Goal: Task Accomplishment & Management: Use online tool/utility

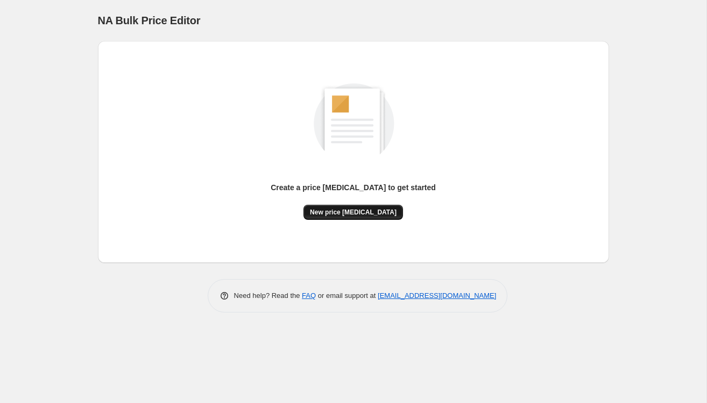
click at [322, 216] on span "New price [MEDICAL_DATA]" at bounding box center [353, 212] width 87 height 9
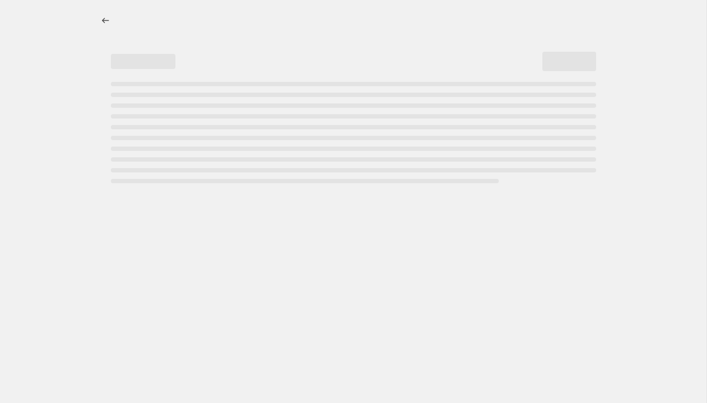
select select "percentage"
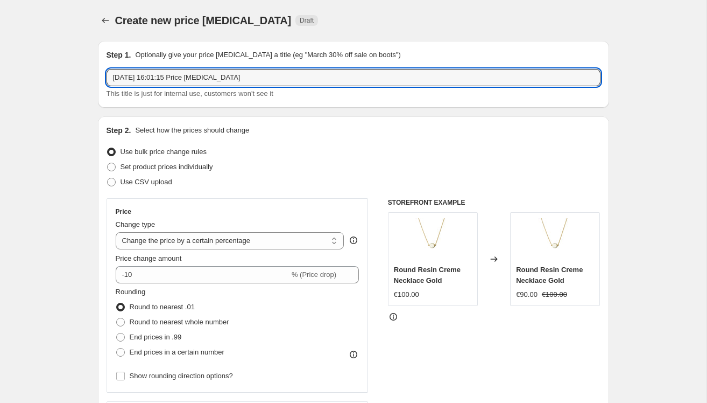
drag, startPoint x: 292, startPoint y: 80, endPoint x: -65, endPoint y: 77, distance: 357.0
click at [0, 77] on html "Home Settings Plans Skip to content Create new price [MEDICAL_DATA]. This page …" at bounding box center [353, 201] width 707 height 403
type input "SHOPPING WEEKEND 15%"
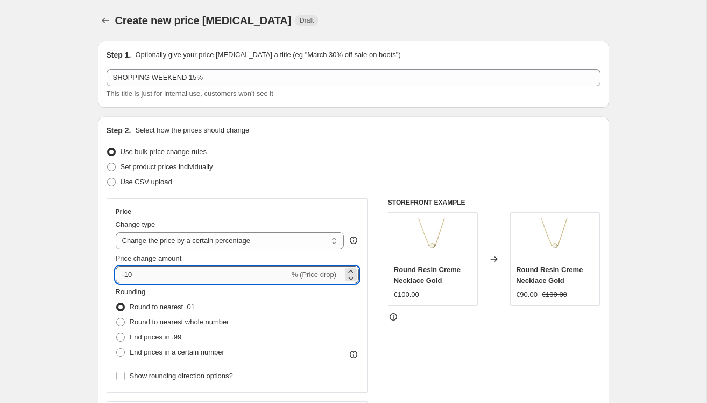
click at [164, 270] on input "-10" at bounding box center [203, 274] width 174 height 17
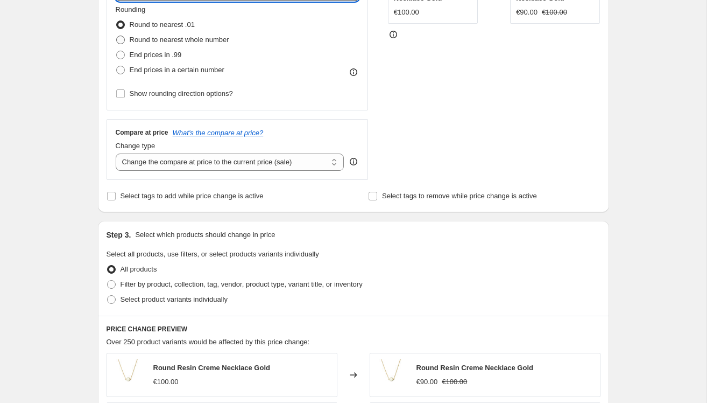
scroll to position [282, 0]
type input "-15"
click at [113, 296] on span at bounding box center [111, 300] width 9 height 9
click at [108, 296] on input "Select product variants individually" at bounding box center [107, 296] width 1 height 1
radio input "true"
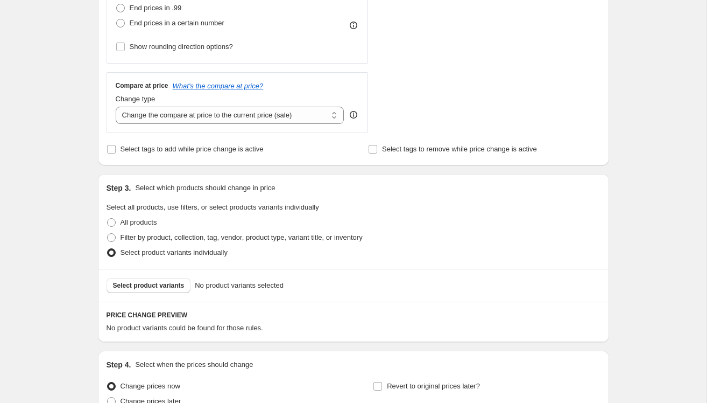
scroll to position [352, 0]
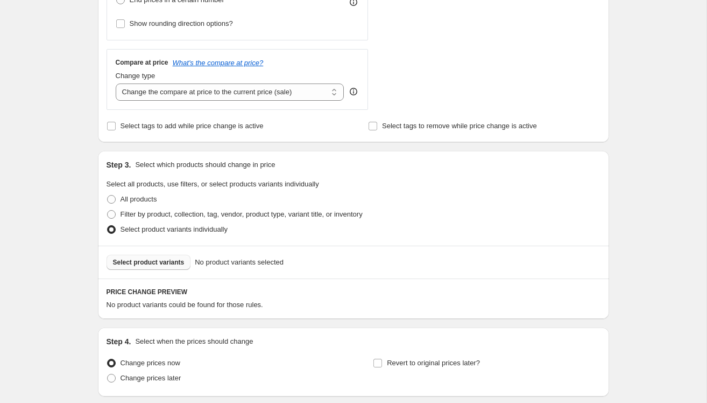
click at [133, 257] on button "Select product variants" at bounding box center [149, 262] width 85 height 15
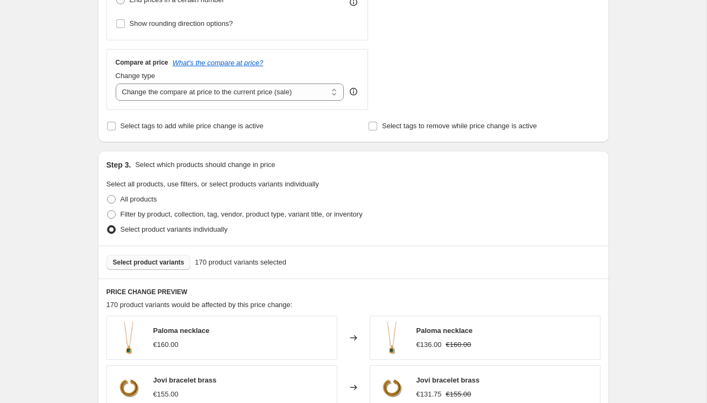
click at [174, 261] on span "Select product variants" at bounding box center [149, 262] width 72 height 9
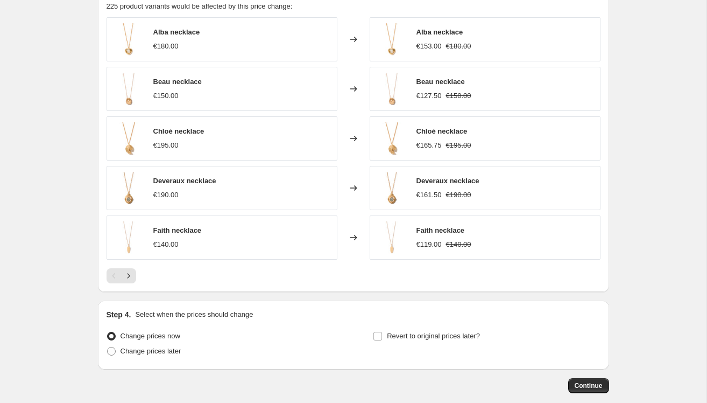
scroll to position [653, 0]
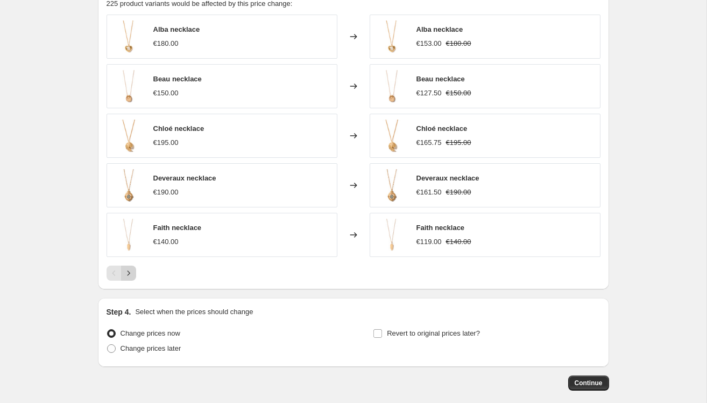
click at [130, 269] on icon "Next" at bounding box center [128, 273] width 11 height 11
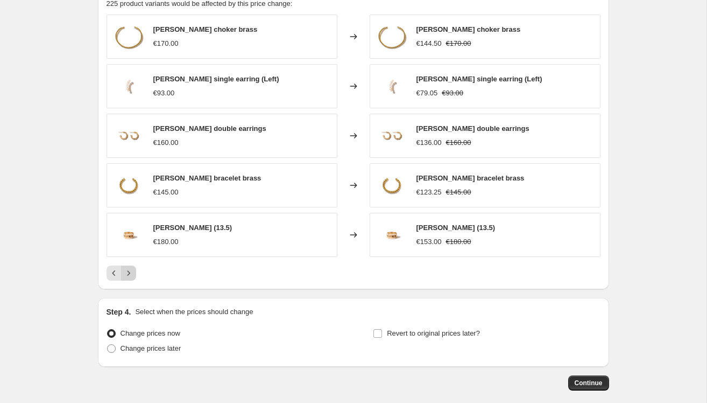
click at [130, 269] on icon "Next" at bounding box center [128, 273] width 11 height 11
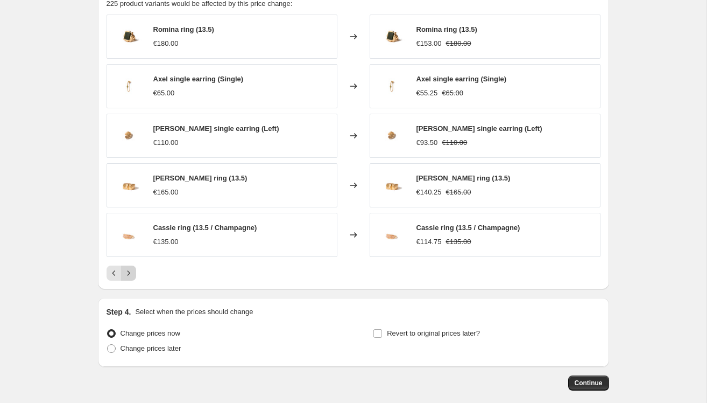
click at [130, 269] on icon "Next" at bounding box center [128, 273] width 11 height 11
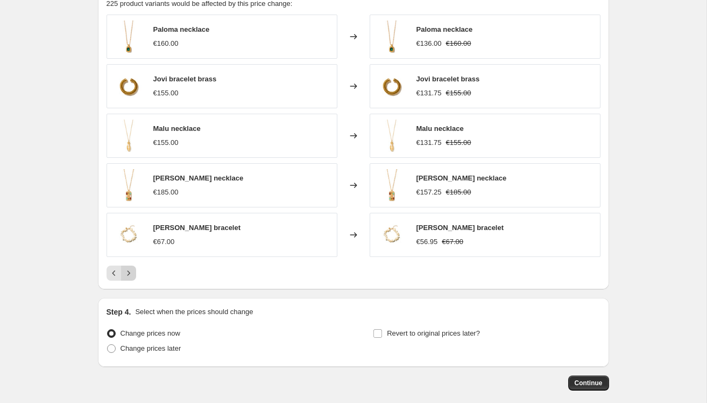
click at [130, 269] on icon "Next" at bounding box center [128, 273] width 11 height 11
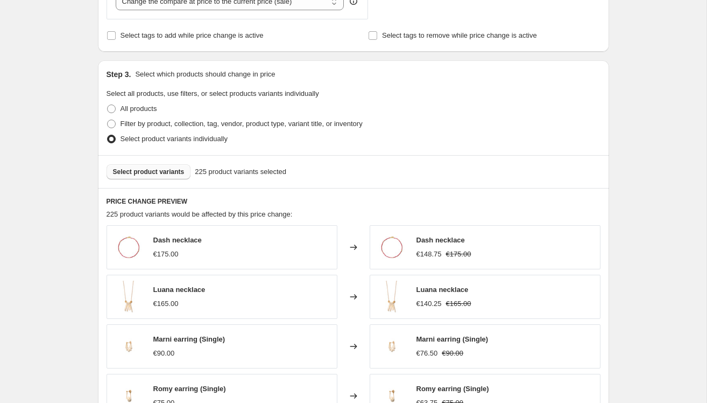
scroll to position [442, 0]
click at [143, 169] on span "Select product variants" at bounding box center [149, 172] width 72 height 9
click at [163, 165] on button "Select product variants" at bounding box center [149, 172] width 85 height 15
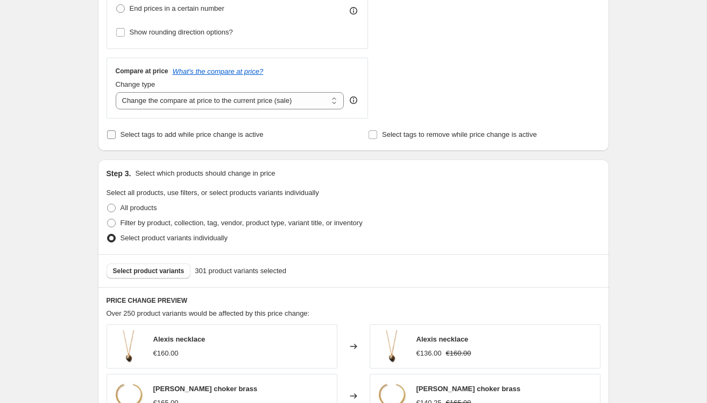
scroll to position [349, 0]
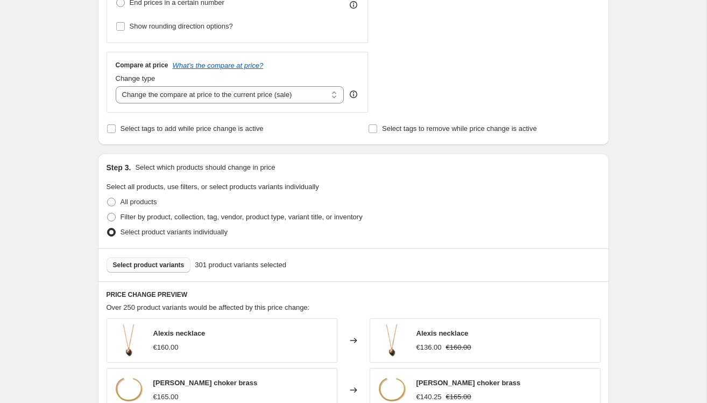
click at [184, 263] on span "Select product variants" at bounding box center [149, 265] width 72 height 9
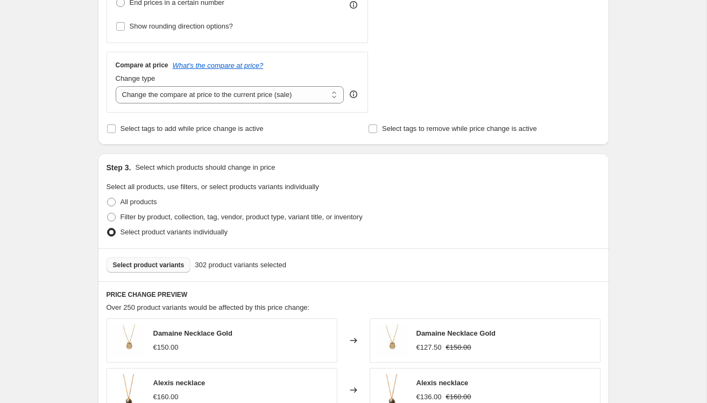
click at [149, 261] on span "Select product variants" at bounding box center [149, 265] width 72 height 9
click at [151, 267] on span "Select product variants" at bounding box center [149, 265] width 72 height 9
click at [135, 265] on span "Select product variants" at bounding box center [149, 265] width 72 height 9
click at [115, 213] on span at bounding box center [111, 217] width 9 height 9
click at [108, 213] on input "Filter by product, collection, tag, vendor, product type, variant title, or inv…" at bounding box center [107, 213] width 1 height 1
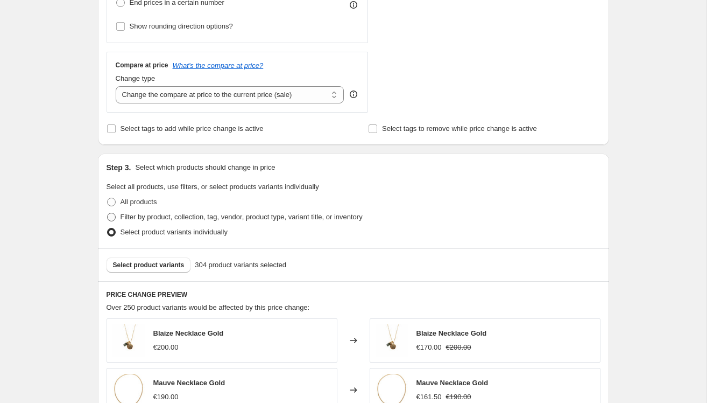
radio input "true"
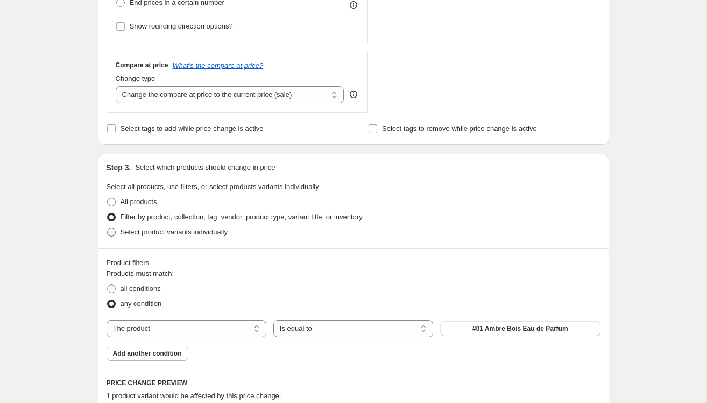
click at [116, 229] on label "Select product variants individually" at bounding box center [167, 232] width 121 height 15
click at [108, 228] on input "Select product variants individually" at bounding box center [107, 228] width 1 height 1
radio input "true"
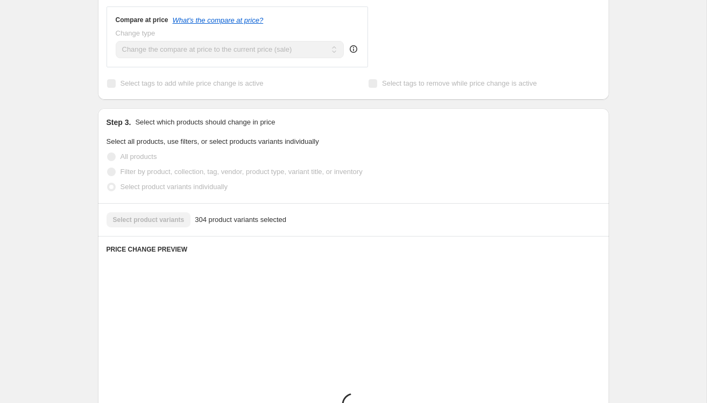
scroll to position [396, 0]
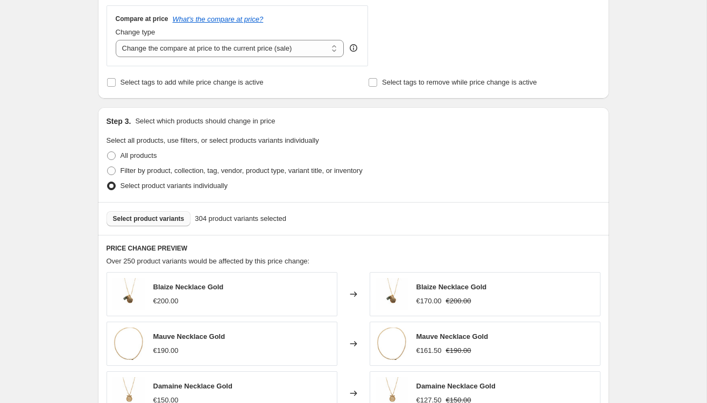
click at [160, 219] on span "Select product variants" at bounding box center [149, 218] width 72 height 9
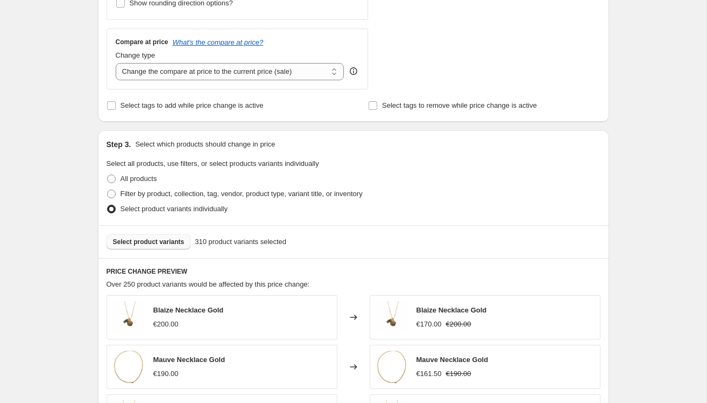
scroll to position [374, 0]
click at [162, 239] on span "Select product variants" at bounding box center [149, 240] width 72 height 9
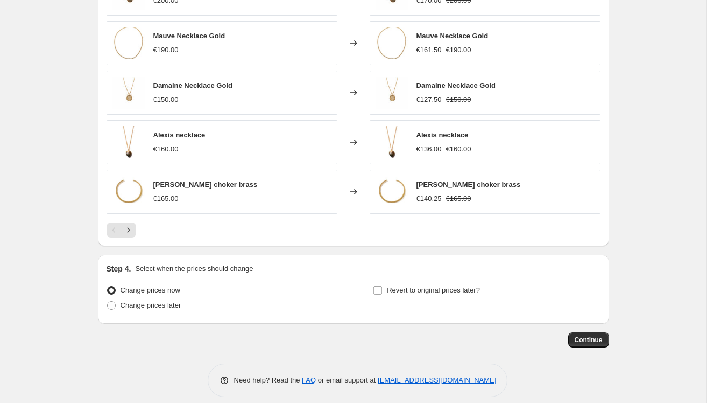
scroll to position [705, 0]
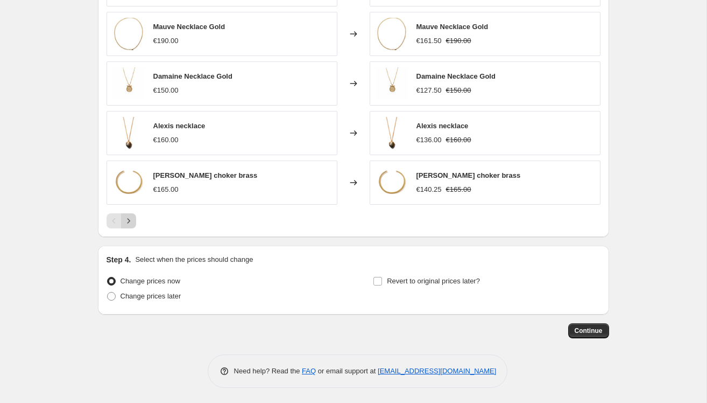
click at [129, 219] on icon "Next" at bounding box center [128, 220] width 11 height 11
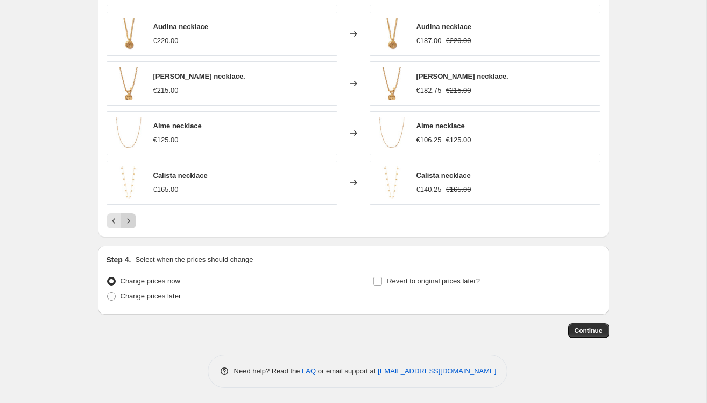
click at [129, 220] on icon "Next" at bounding box center [128, 220] width 11 height 11
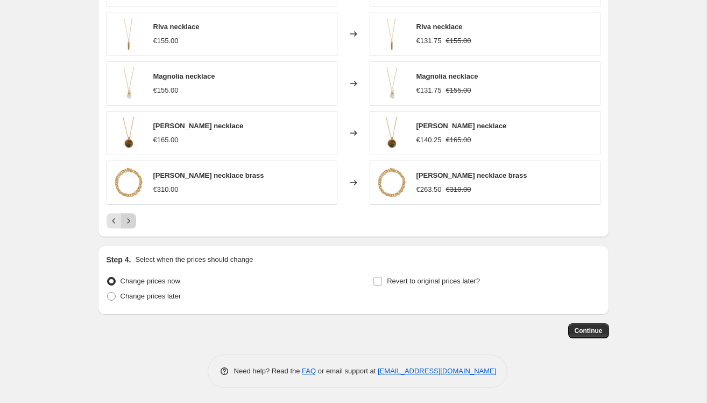
click at [129, 220] on icon "Next" at bounding box center [128, 220] width 11 height 11
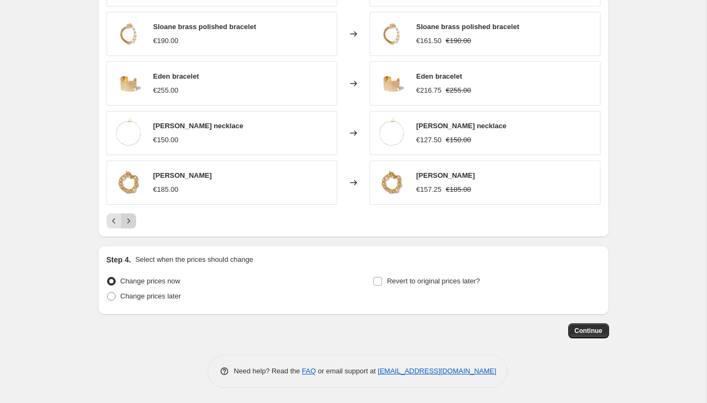
click at [129, 220] on icon "Next" at bounding box center [128, 220] width 11 height 11
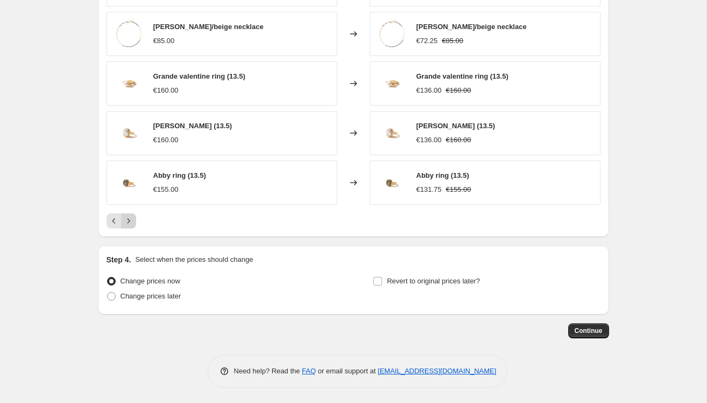
click at [129, 220] on icon "Next" at bounding box center [128, 220] width 11 height 11
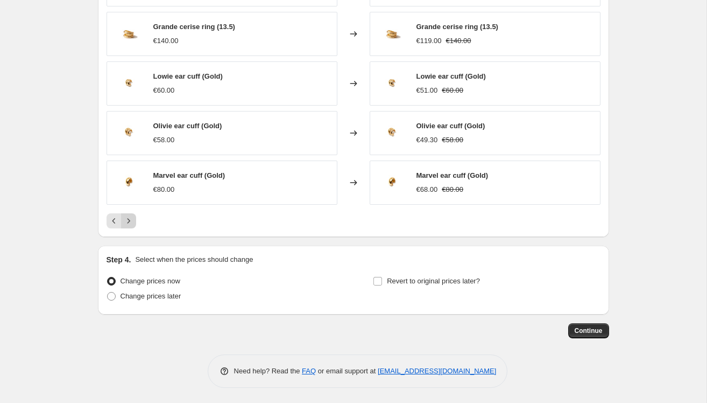
click at [129, 220] on icon "Next" at bounding box center [128, 220] width 11 height 11
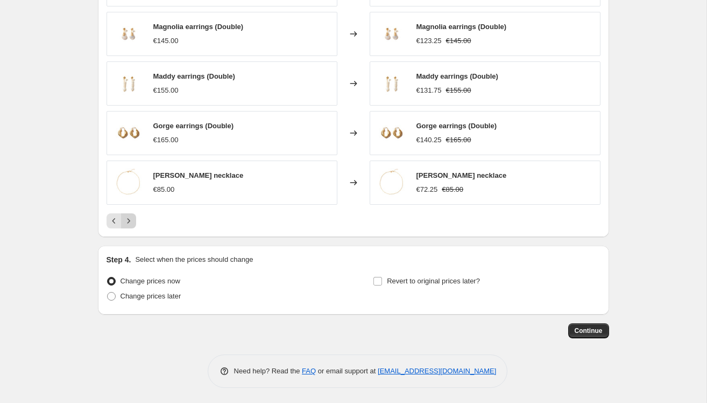
click at [129, 220] on icon "Next" at bounding box center [128, 220] width 11 height 11
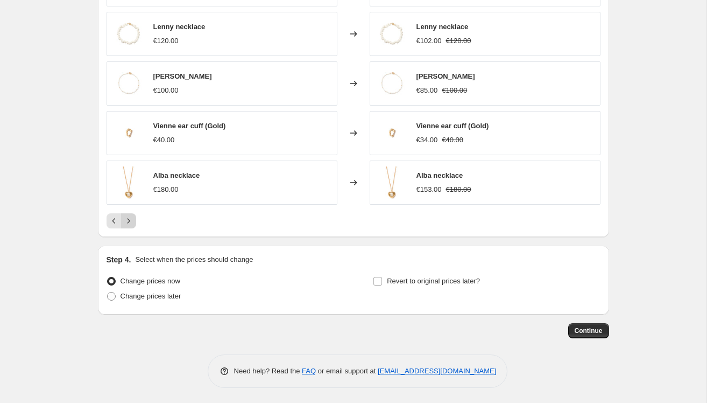
click at [129, 220] on icon "Next" at bounding box center [128, 220] width 11 height 11
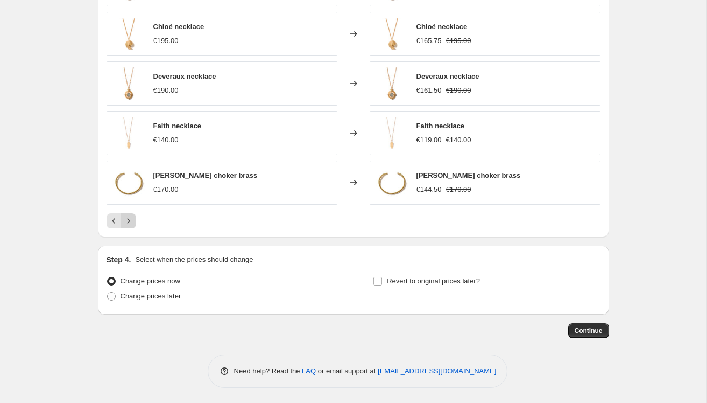
click at [130, 221] on icon "Next" at bounding box center [128, 220] width 11 height 11
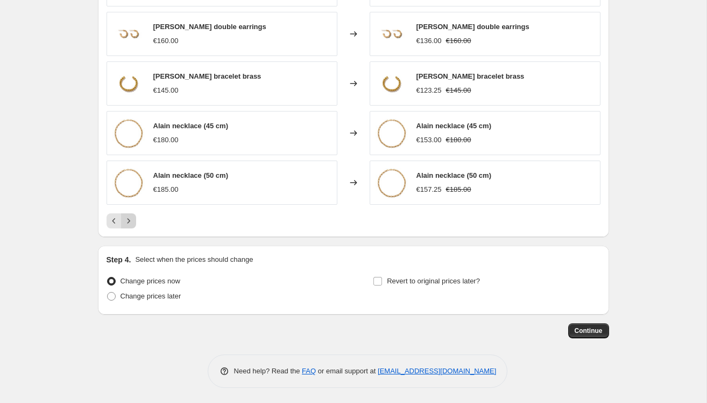
click at [130, 221] on icon "Next" at bounding box center [128, 220] width 11 height 11
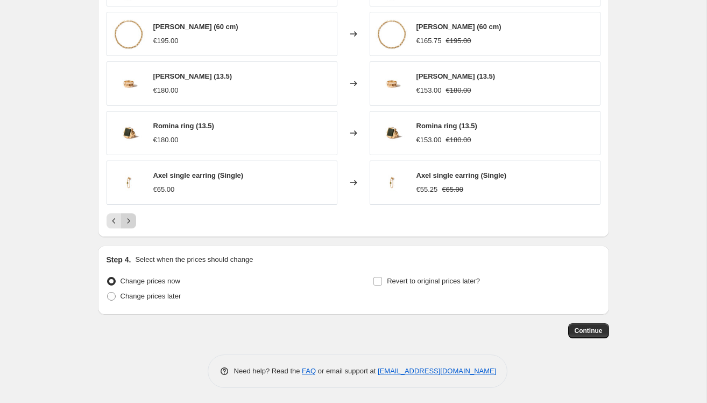
click at [130, 221] on icon "Next" at bounding box center [128, 220] width 11 height 11
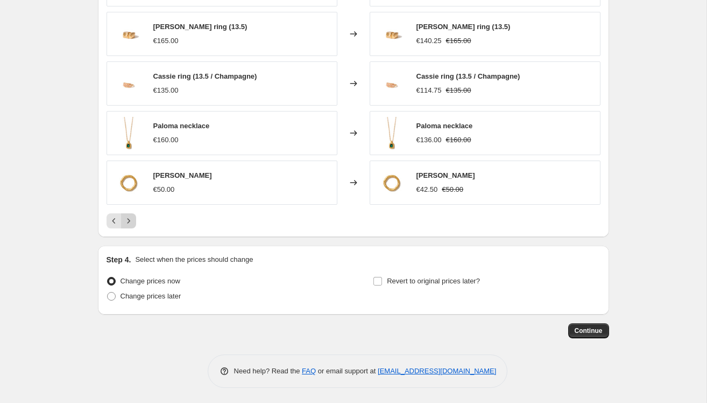
click at [130, 221] on icon "Next" at bounding box center [128, 220] width 11 height 11
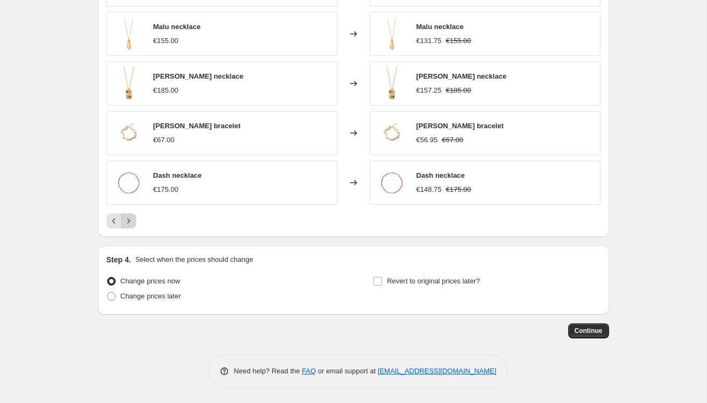
click at [130, 221] on icon "Next" at bounding box center [128, 220] width 11 height 11
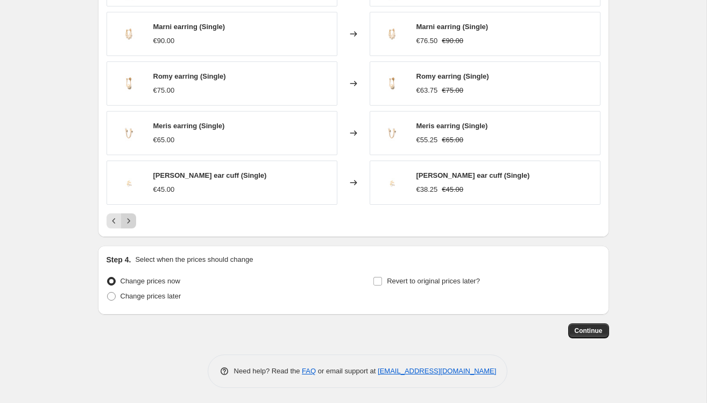
click at [130, 221] on icon "Next" at bounding box center [128, 220] width 11 height 11
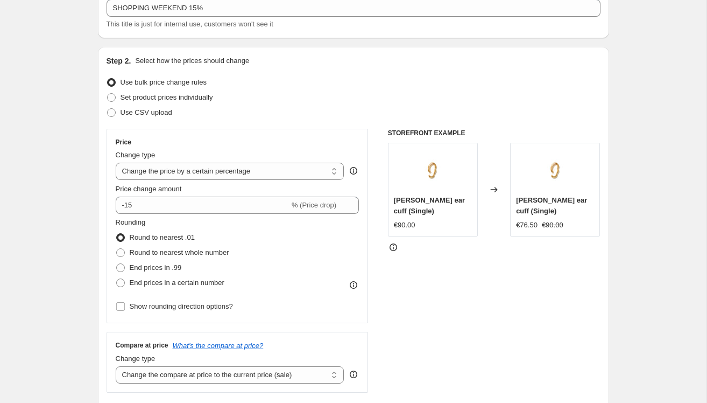
scroll to position [0, 0]
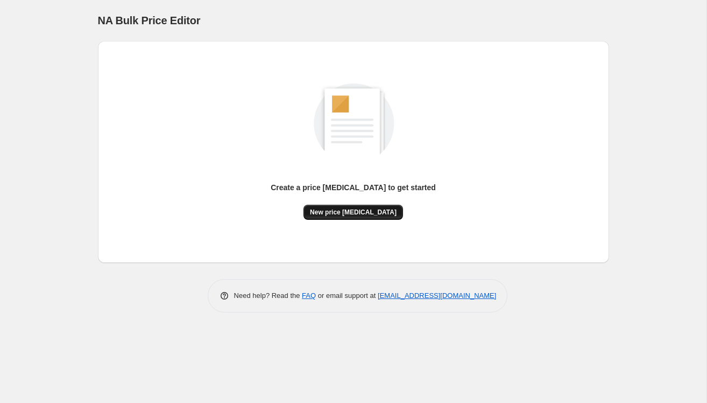
click at [373, 213] on span "New price [MEDICAL_DATA]" at bounding box center [353, 212] width 87 height 9
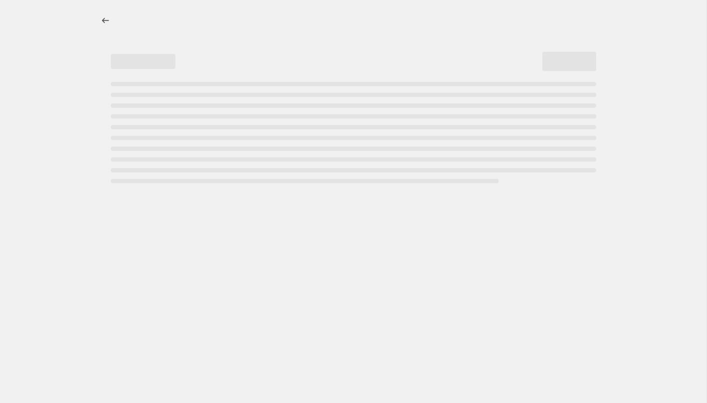
select select "percentage"
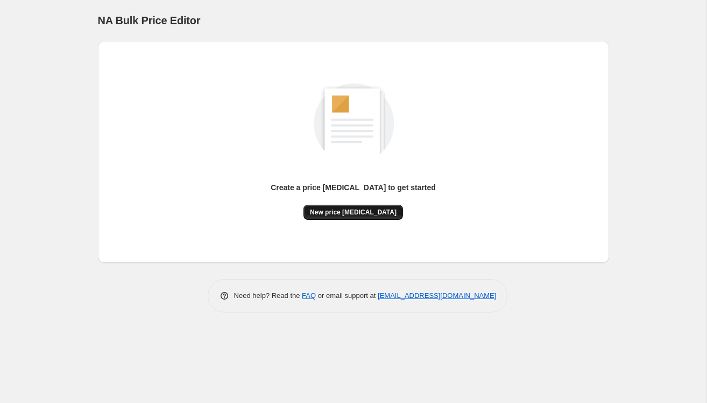
click at [362, 212] on span "New price [MEDICAL_DATA]" at bounding box center [353, 212] width 87 height 9
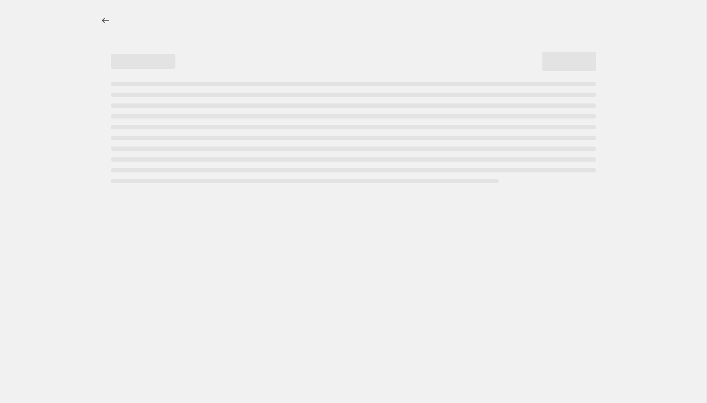
select select "percentage"
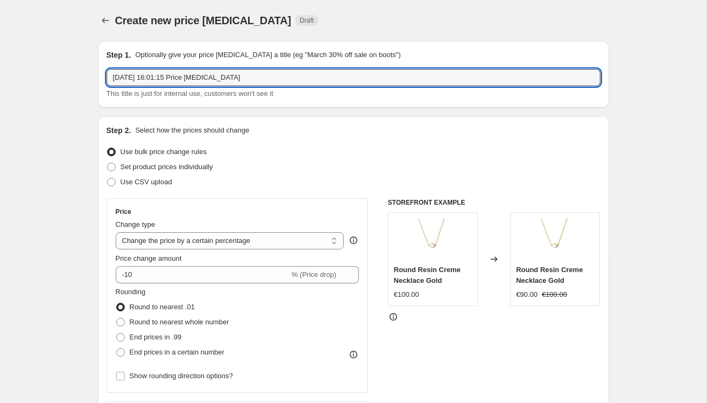
drag, startPoint x: 263, startPoint y: 79, endPoint x: -48, endPoint y: 78, distance: 311.2
click at [0, 78] on html "Home Settings Plans Skip to content Create new price [MEDICAL_DATA]. This page …" at bounding box center [353, 201] width 707 height 403
